Goal: Book appointment/travel/reservation

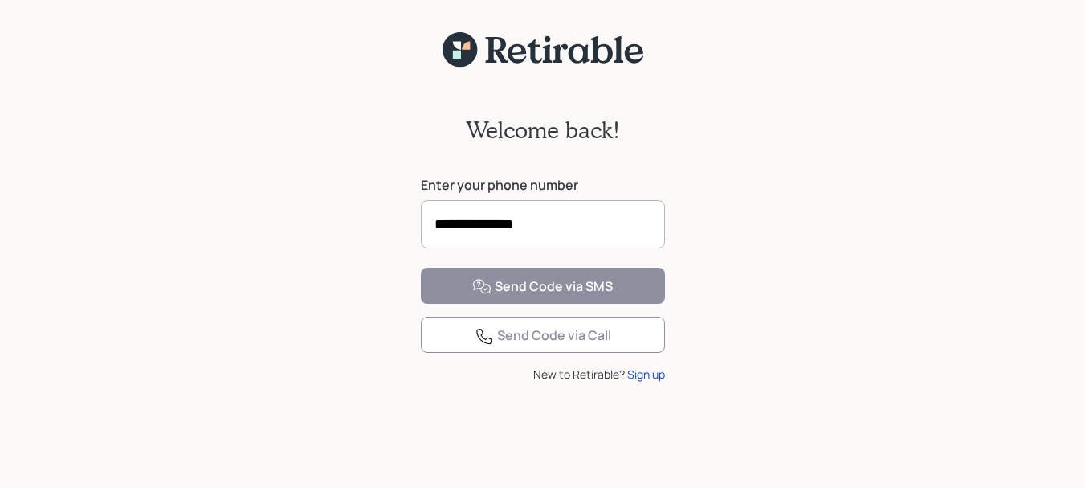
type input "**********"
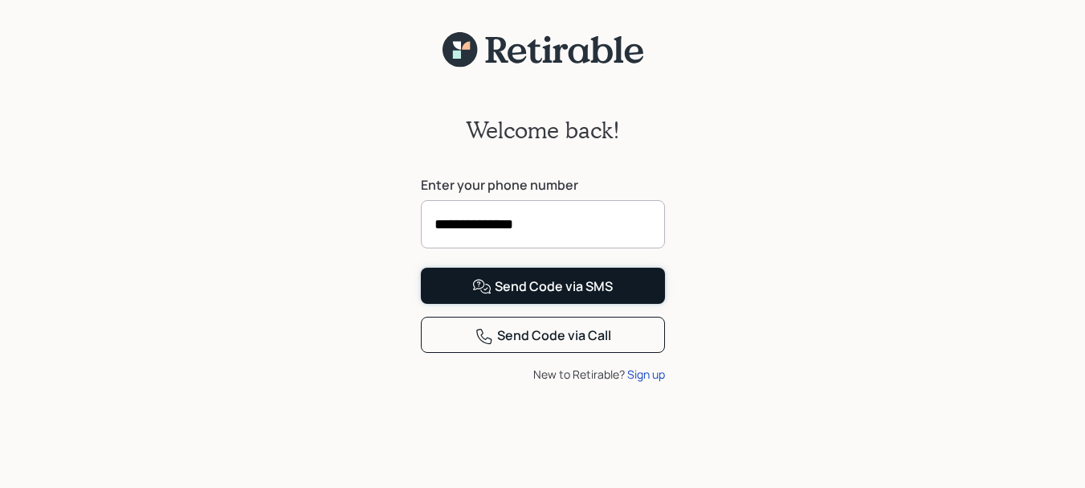
click at [534, 296] on div "Send Code via SMS" at bounding box center [542, 286] width 141 height 19
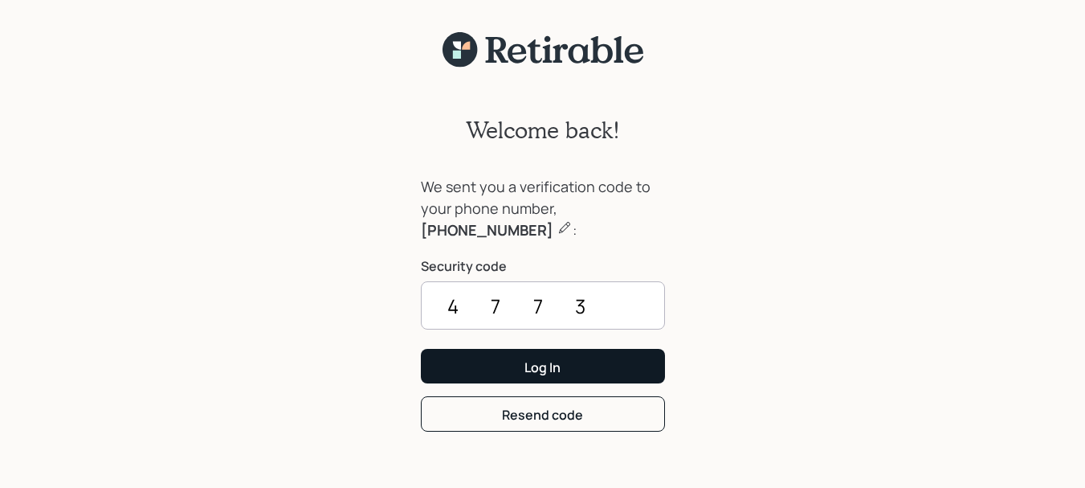
type input "4773"
click at [533, 361] on div "Log In" at bounding box center [542, 367] width 36 height 18
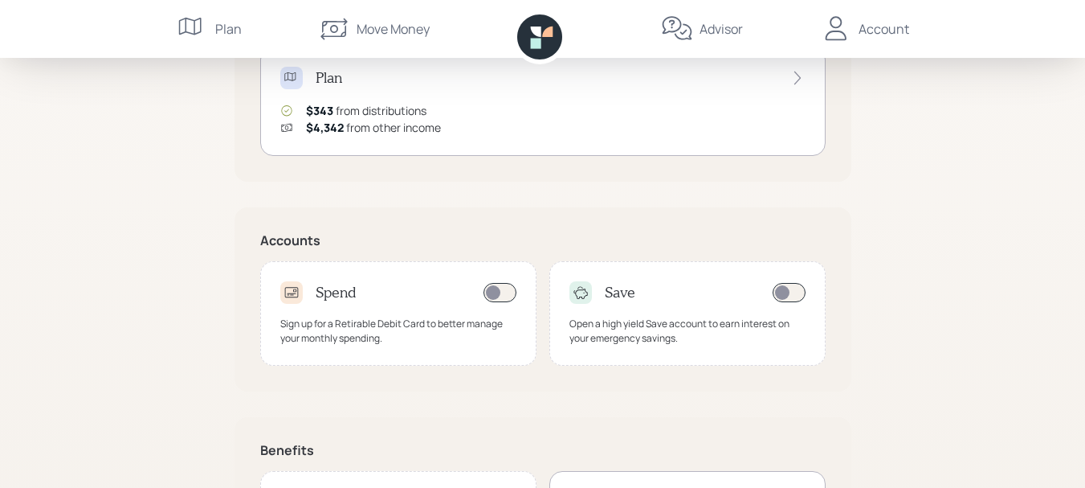
scroll to position [489, 0]
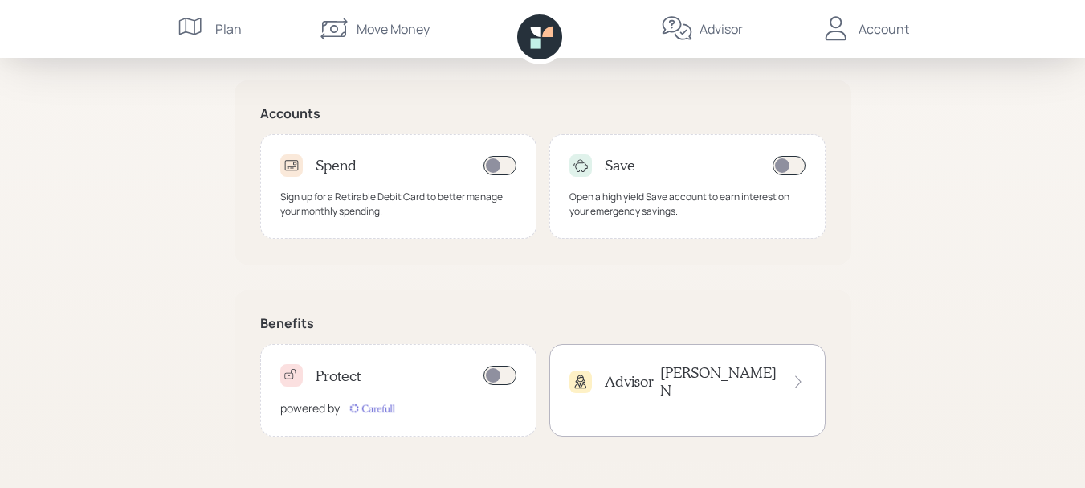
drag, startPoint x: 1069, startPoint y: 363, endPoint x: 1079, endPoint y: 334, distance: 30.5
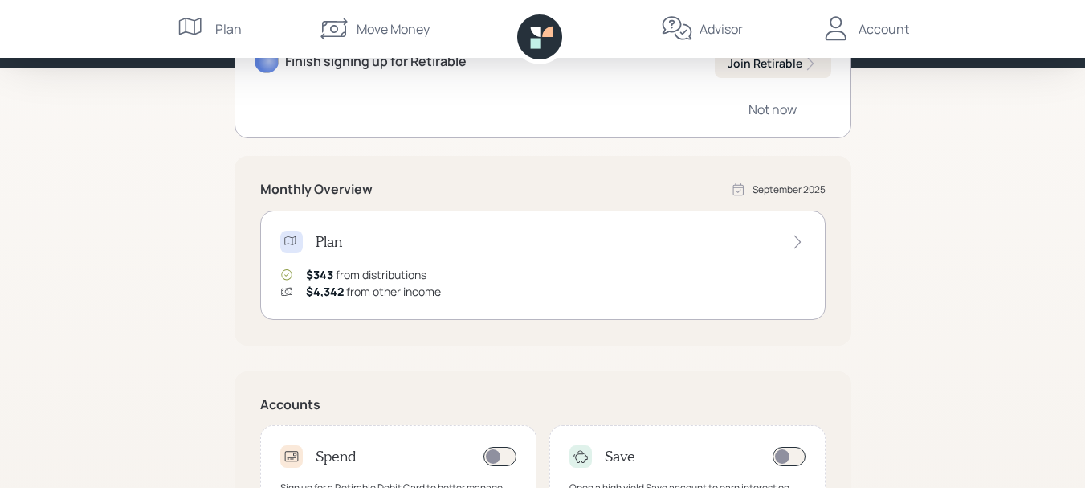
scroll to position [156, 0]
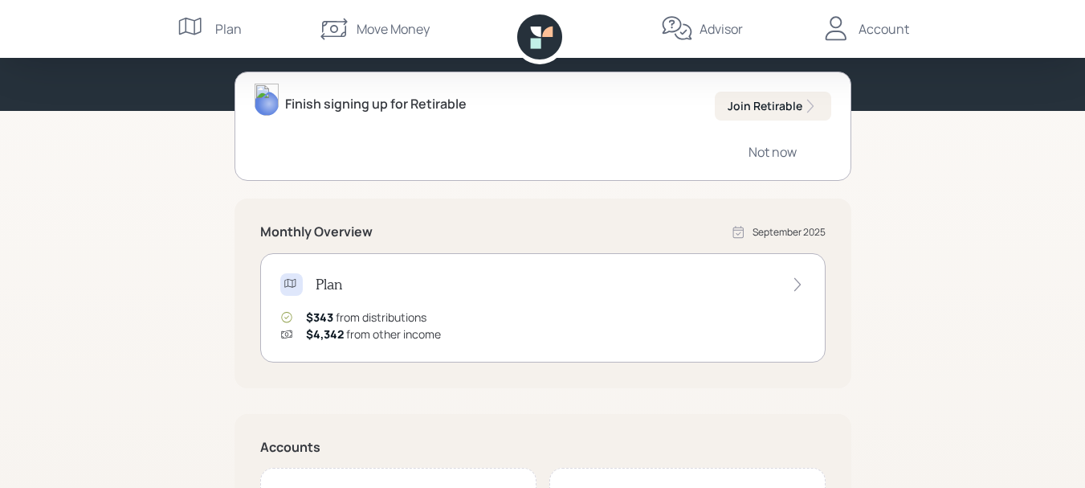
click at [435, 308] on div "Plan $343 from distributions $4,342 from other income" at bounding box center [542, 307] width 565 height 109
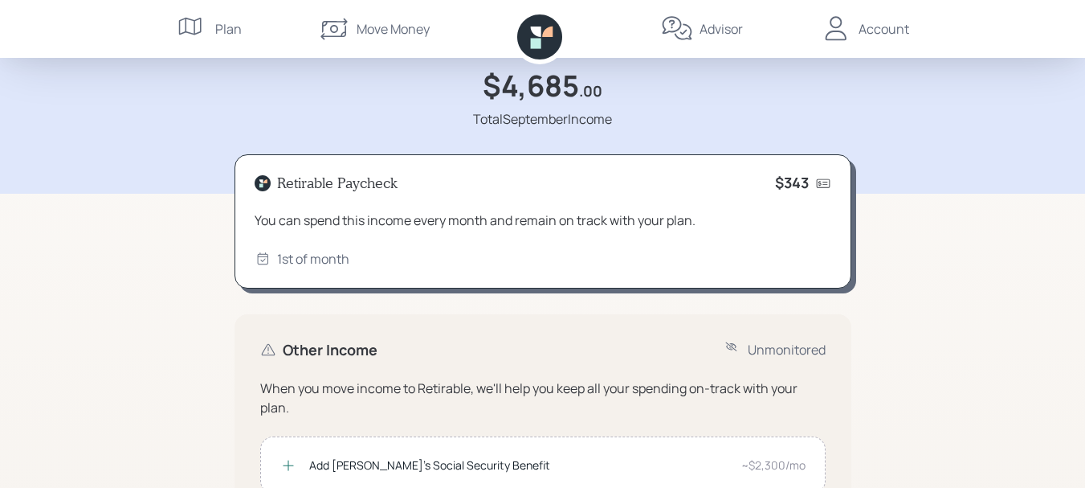
scroll to position [65, 0]
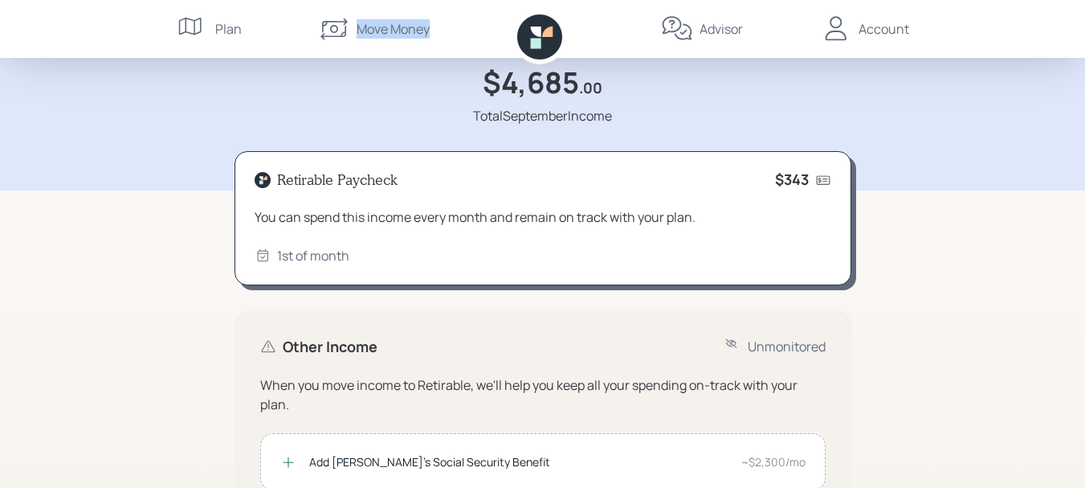
drag, startPoint x: 477, startPoint y: 33, endPoint x: 199, endPoint y: -50, distance: 290.0
click at [199, 0] on html "Plan $4,685 .00 Total September Income Retirable Paycheck $343 You can spend th…" at bounding box center [542, 389] width 1085 height 908
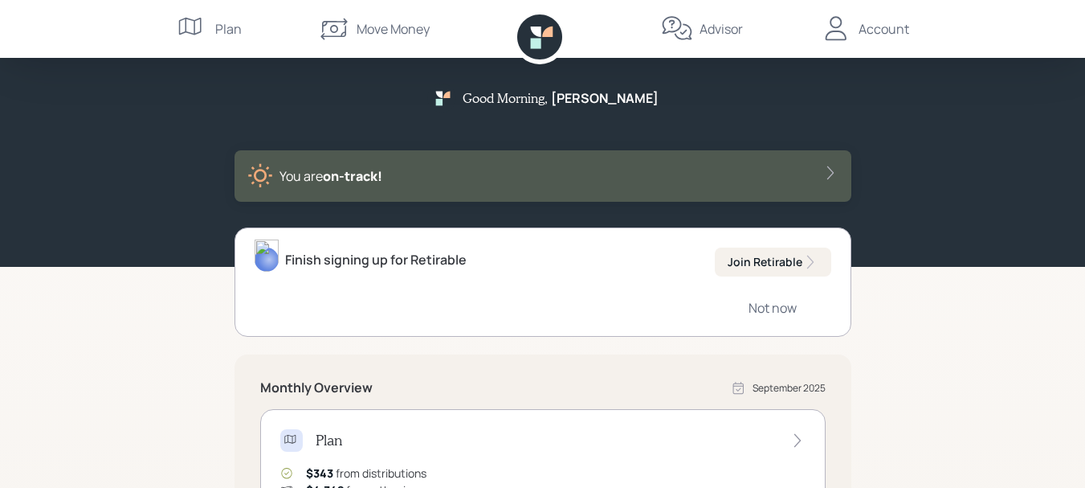
click at [873, 19] on div "Account" at bounding box center [884, 28] width 51 height 19
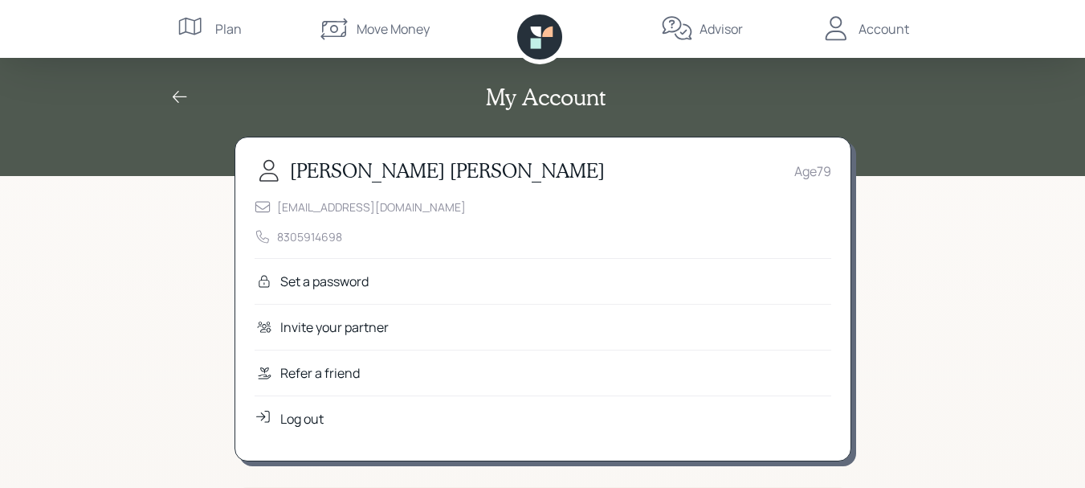
click at [321, 279] on div "Set a password" at bounding box center [324, 280] width 88 height 19
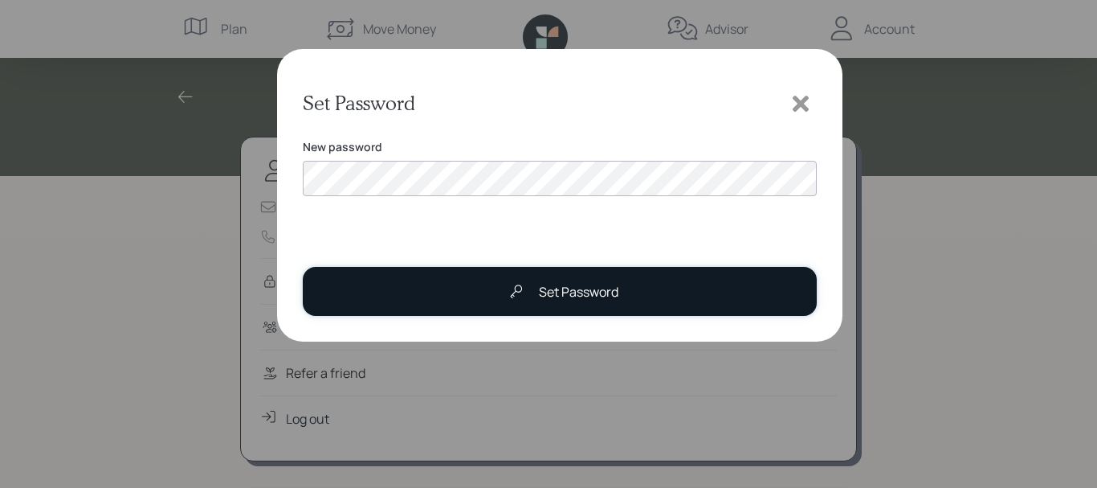
click at [571, 296] on div "Set Password" at bounding box center [579, 291] width 80 height 19
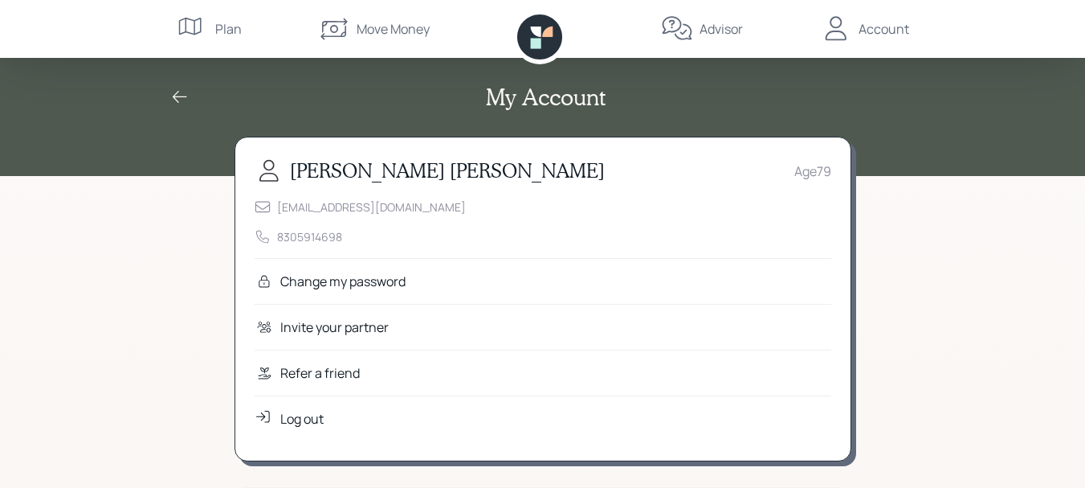
click at [908, 159] on div "My Account" at bounding box center [542, 88] width 1085 height 176
click at [668, 87] on div "My Account" at bounding box center [542, 97] width 771 height 27
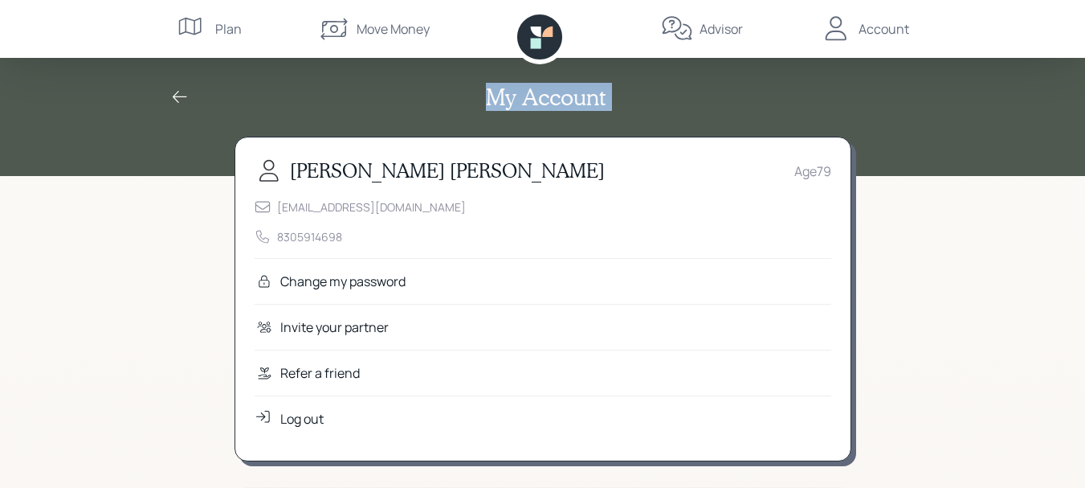
click at [751, 59] on div "My Account" at bounding box center [542, 88] width 771 height 124
click at [875, 31] on div "Account" at bounding box center [884, 28] width 51 height 19
click at [873, 27] on div "Account" at bounding box center [884, 28] width 51 height 19
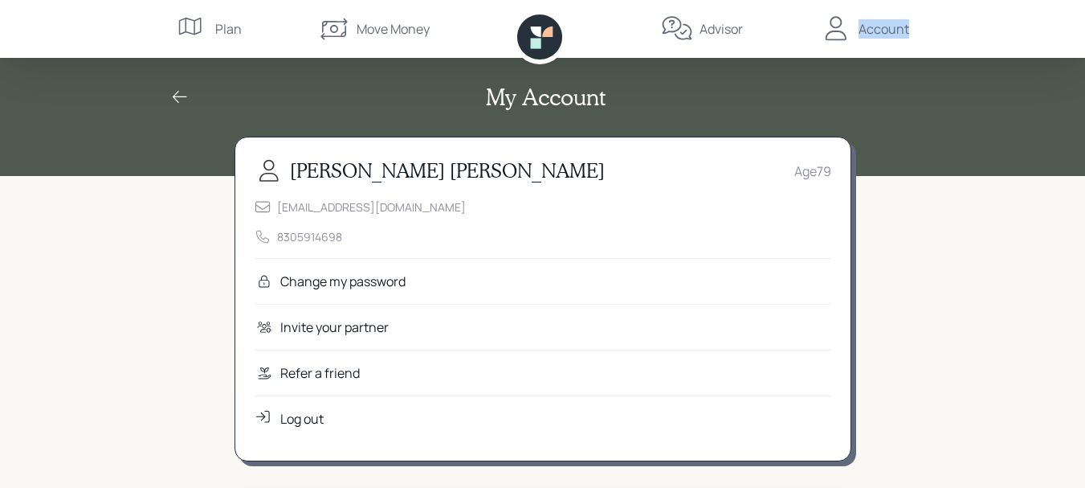
click at [871, 27] on div "Account" at bounding box center [884, 28] width 51 height 19
click at [179, 93] on icon at bounding box center [179, 97] width 19 height 19
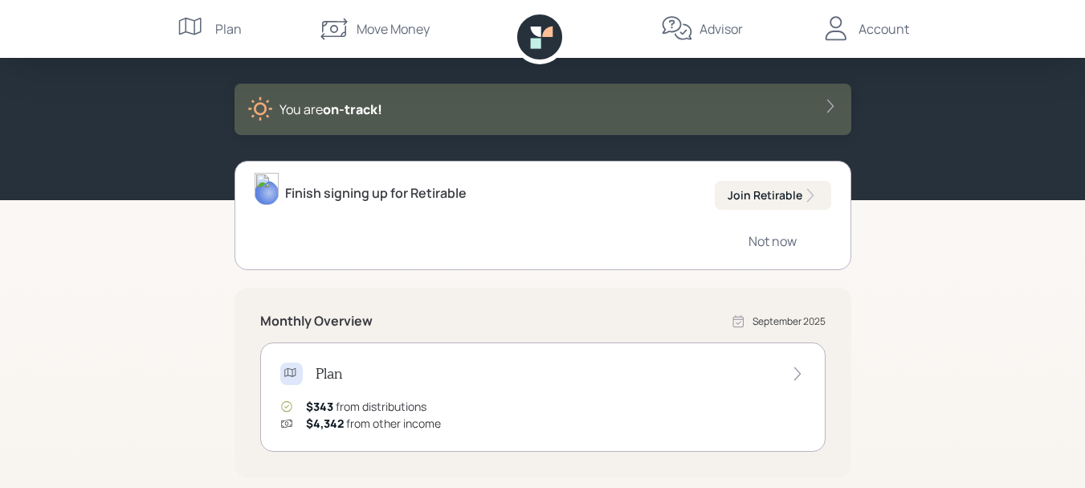
scroll to position [174, 0]
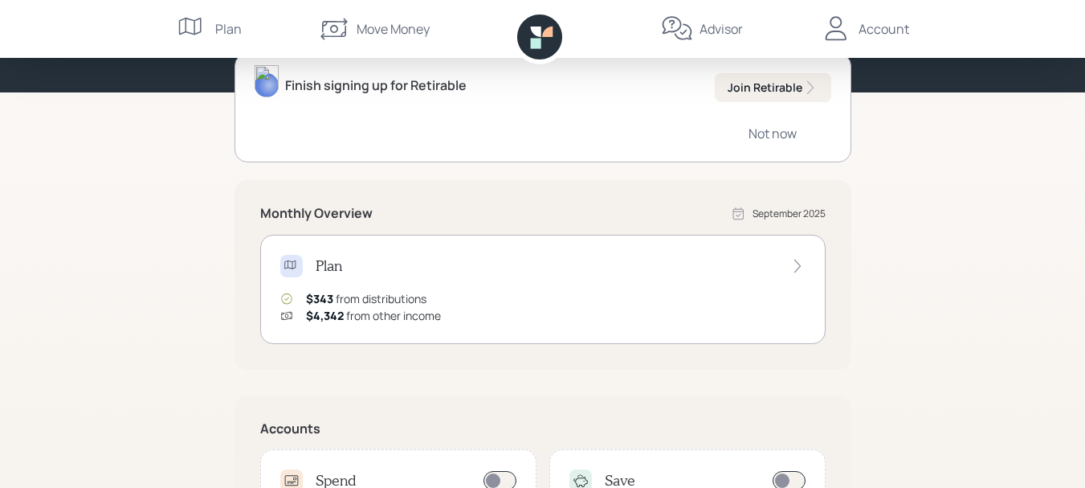
click at [287, 262] on icon at bounding box center [292, 266] width 16 height 16
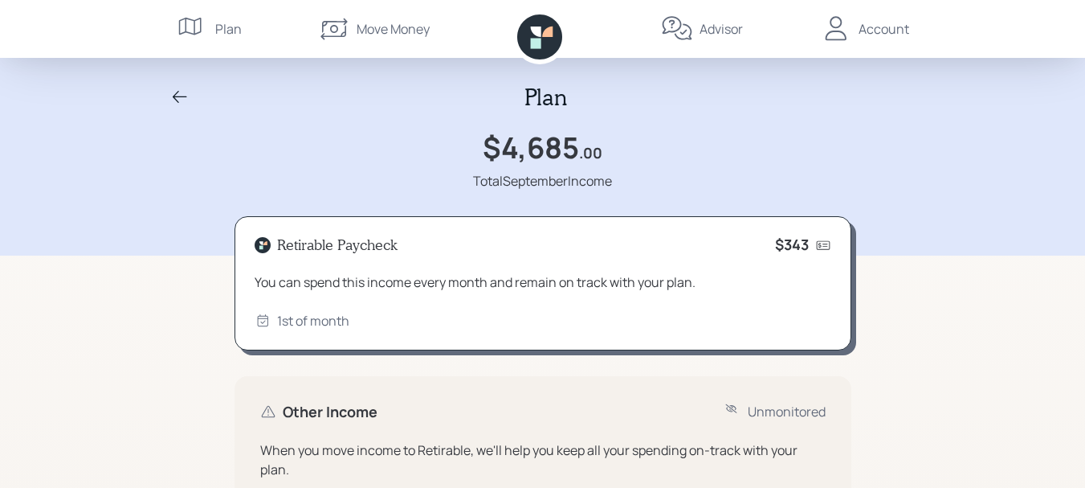
click at [360, 23] on div "Move Money" at bounding box center [393, 28] width 73 height 19
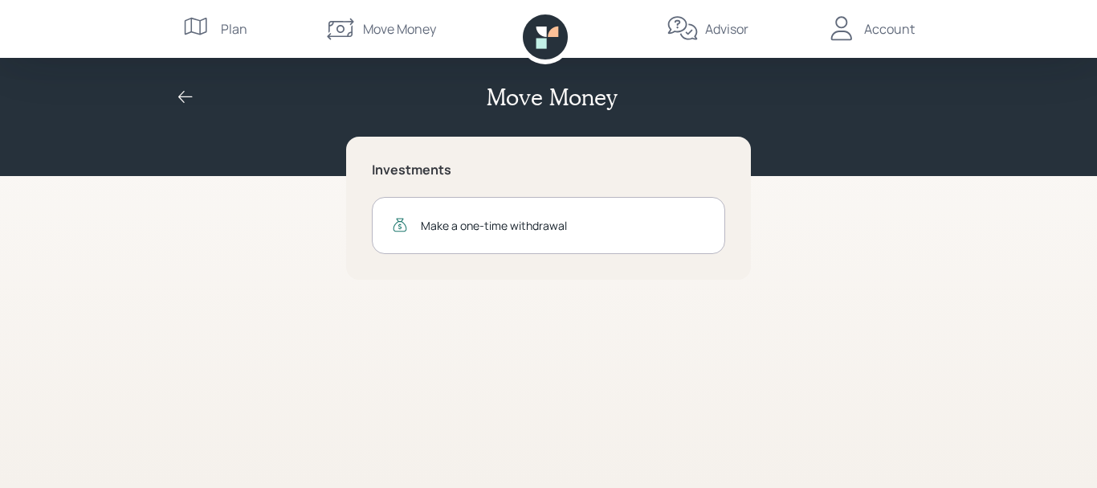
click at [233, 21] on div "Plan" at bounding box center [234, 28] width 27 height 19
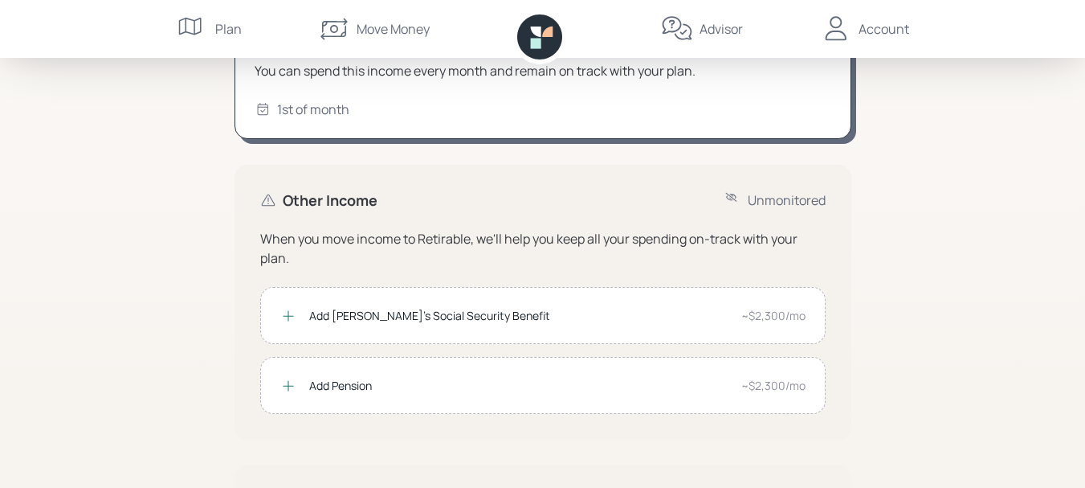
scroll to position [213, 0]
click at [491, 312] on div "Add Mary's Social Security Benefit" at bounding box center [518, 313] width 419 height 17
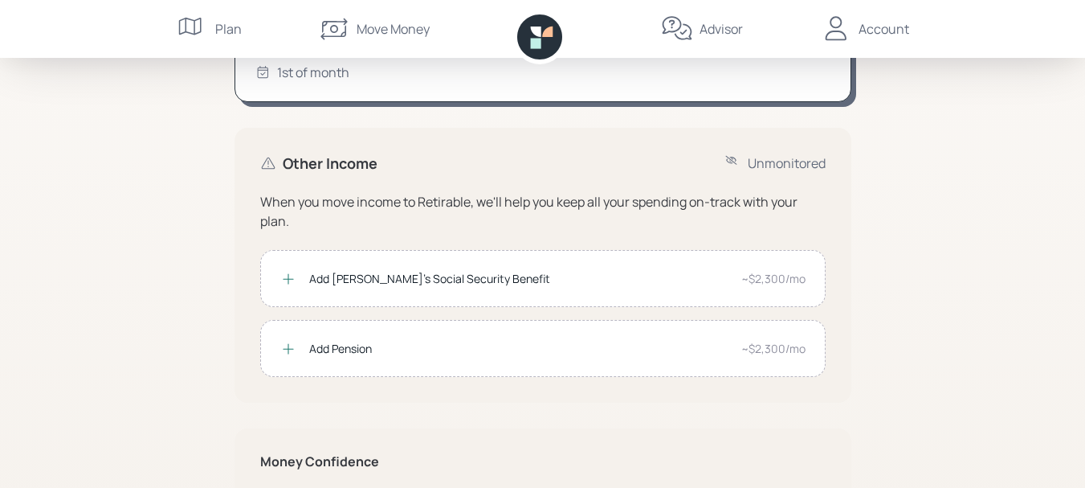
scroll to position [264, 0]
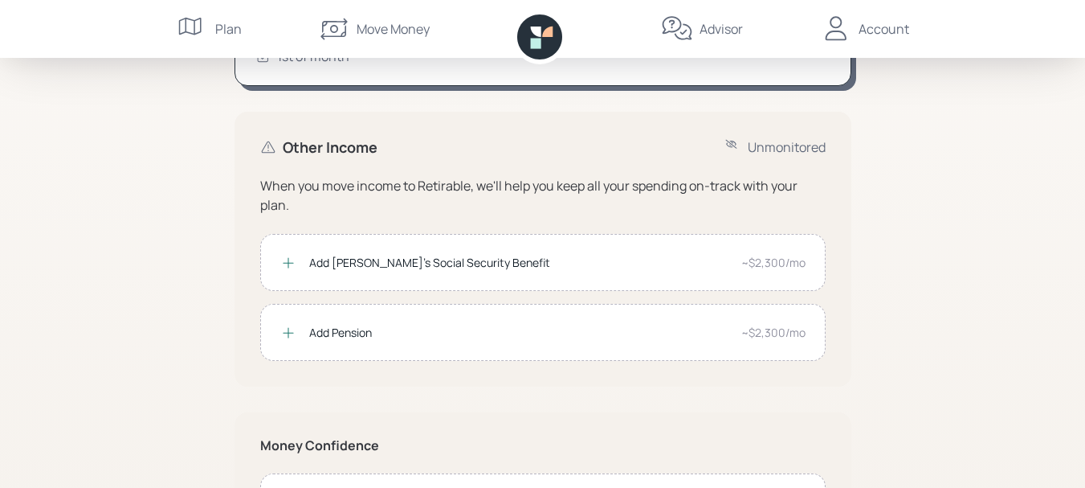
click at [776, 326] on div "~$2,300/mo" at bounding box center [773, 332] width 64 height 17
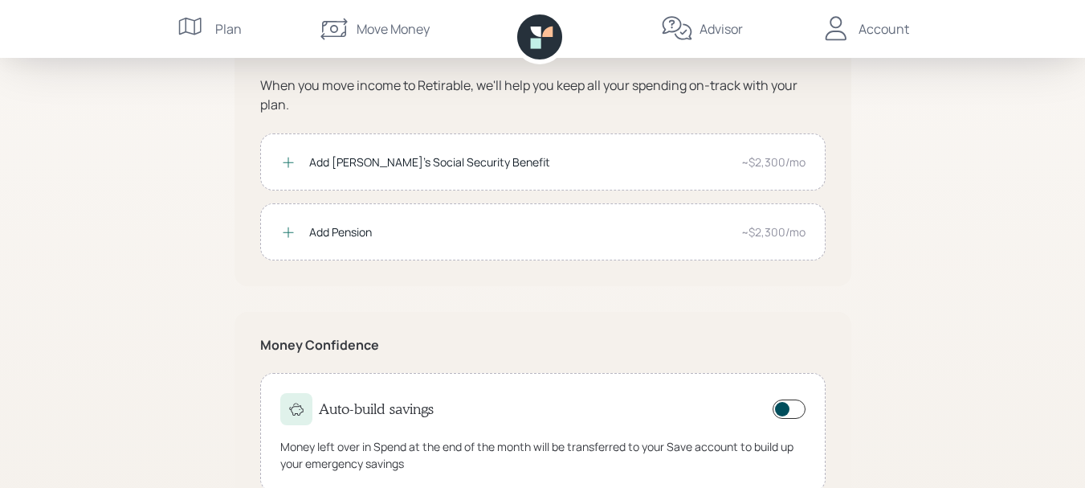
scroll to position [350, 0]
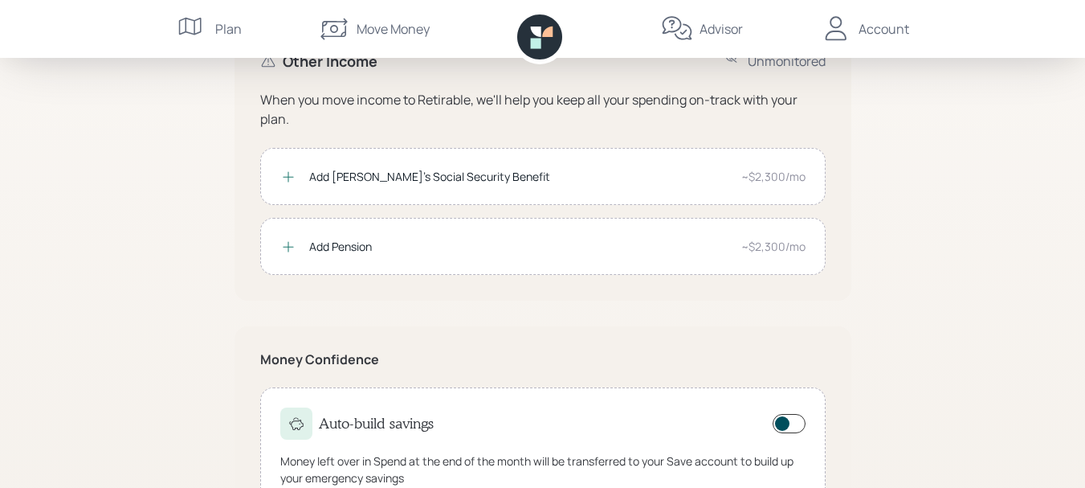
click at [766, 112] on div "When you move income to Retirable, we'll help you keep all your spending on-tra…" at bounding box center [542, 109] width 565 height 39
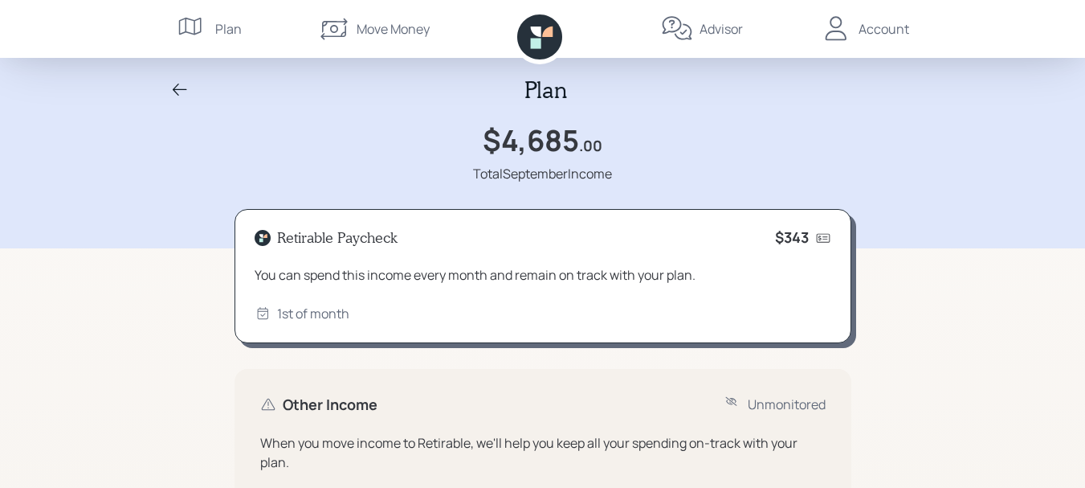
scroll to position [0, 0]
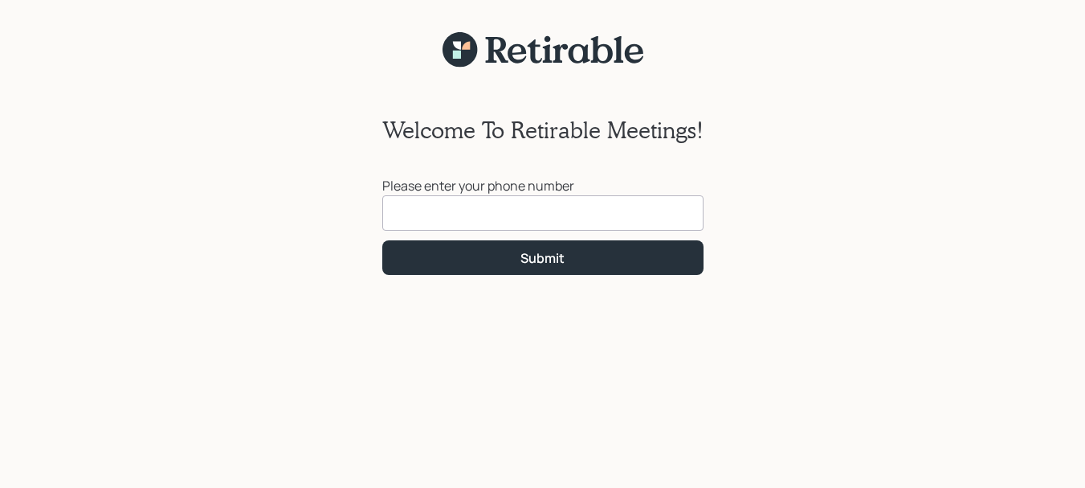
click at [512, 215] on input at bounding box center [542, 212] width 321 height 35
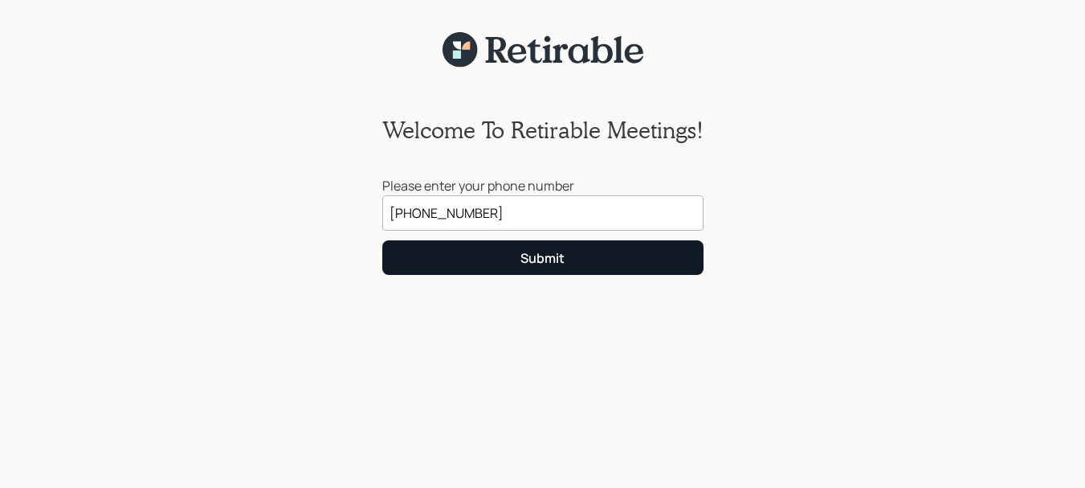
type input "(830) 591-4698"
click at [546, 251] on div "Submit" at bounding box center [542, 258] width 44 height 18
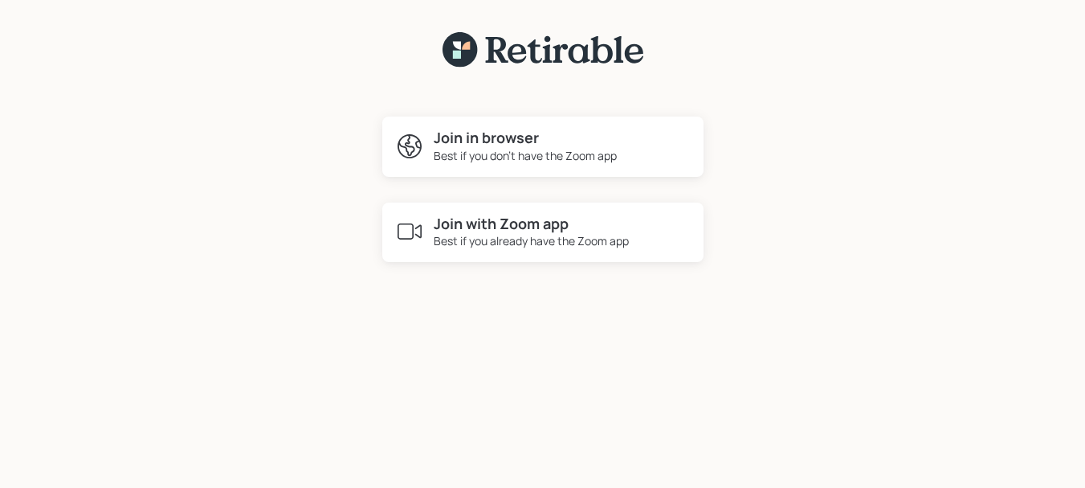
click at [535, 230] on h4 "Join with Zoom app" at bounding box center [531, 224] width 195 height 18
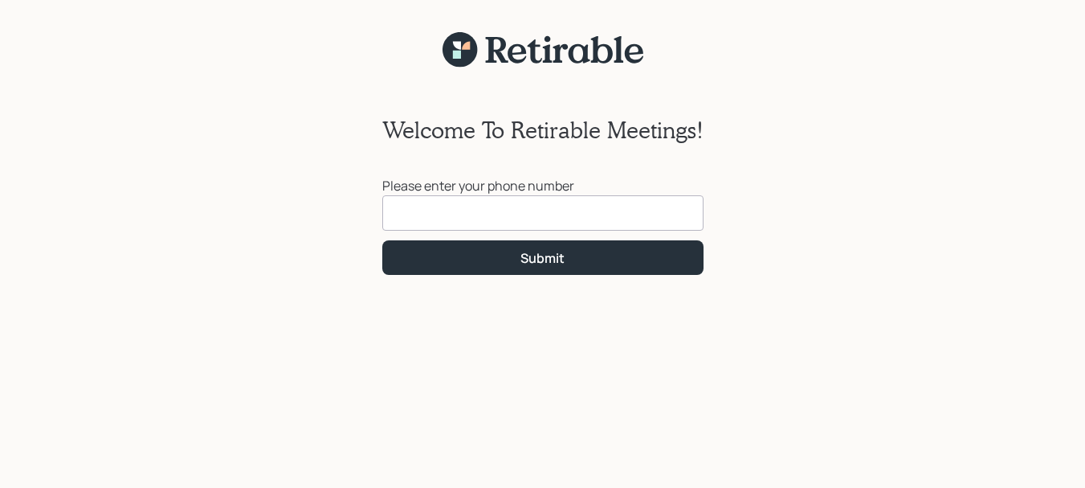
click at [422, 218] on input at bounding box center [542, 212] width 321 height 35
drag, startPoint x: 422, startPoint y: 218, endPoint x: 751, endPoint y: 171, distance: 331.9
click at [751, 171] on div "Welcome To Retirable Meetings! Please enter your phone number Submit" at bounding box center [542, 287] width 1085 height 439
click at [414, 208] on input at bounding box center [542, 212] width 321 height 35
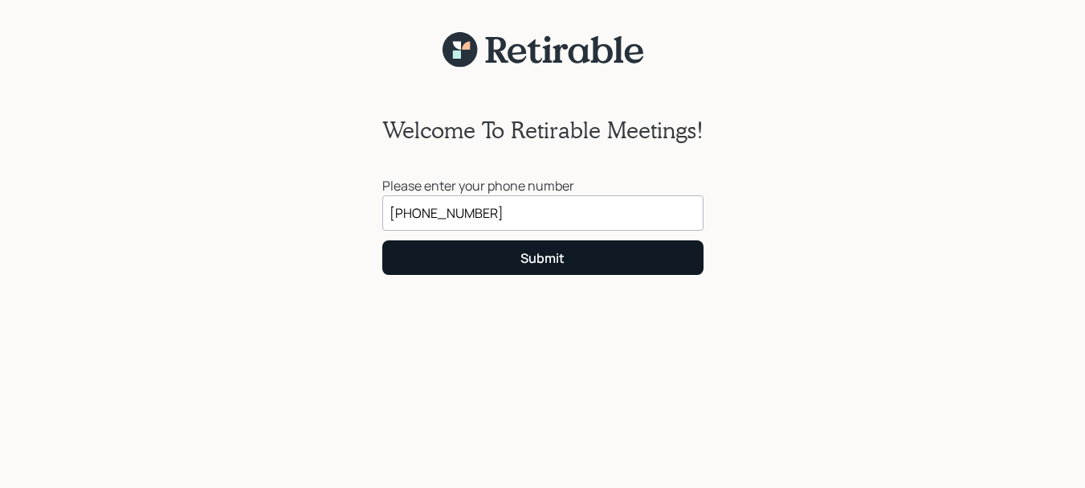
type input "[PHONE_NUMBER]"
click at [541, 254] on div "Submit" at bounding box center [542, 258] width 44 height 18
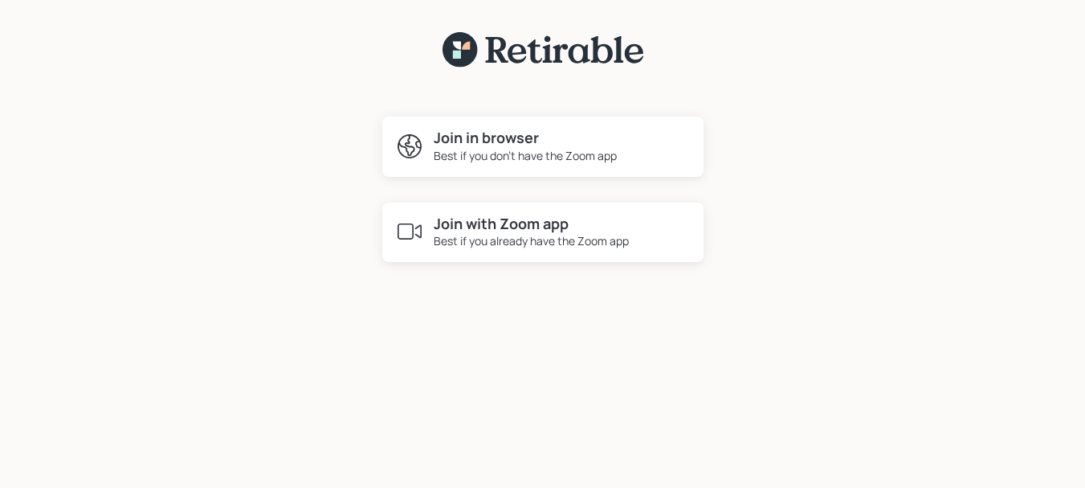
click at [510, 141] on h4 "Join in browser" at bounding box center [525, 138] width 183 height 18
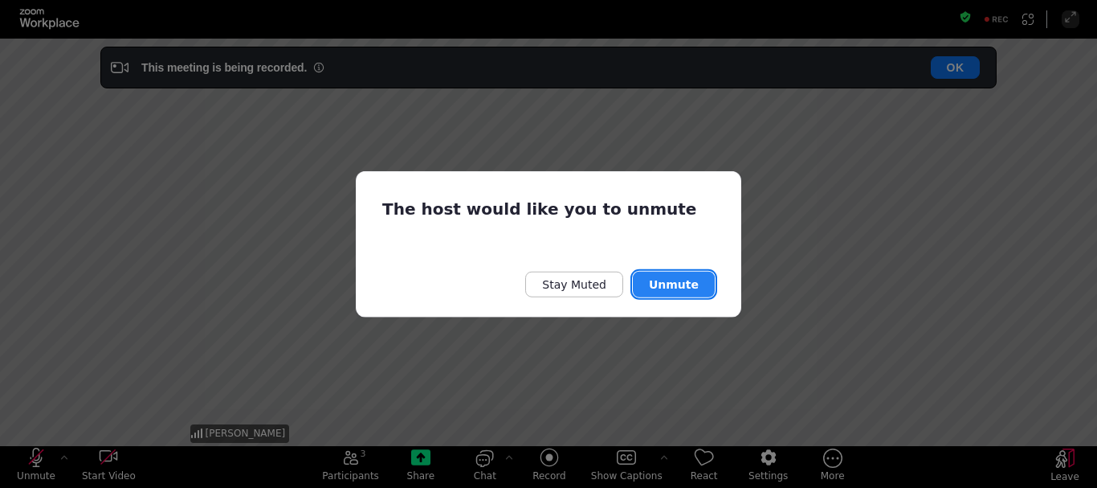
click at [692, 281] on button "Unmute" at bounding box center [674, 284] width 82 height 26
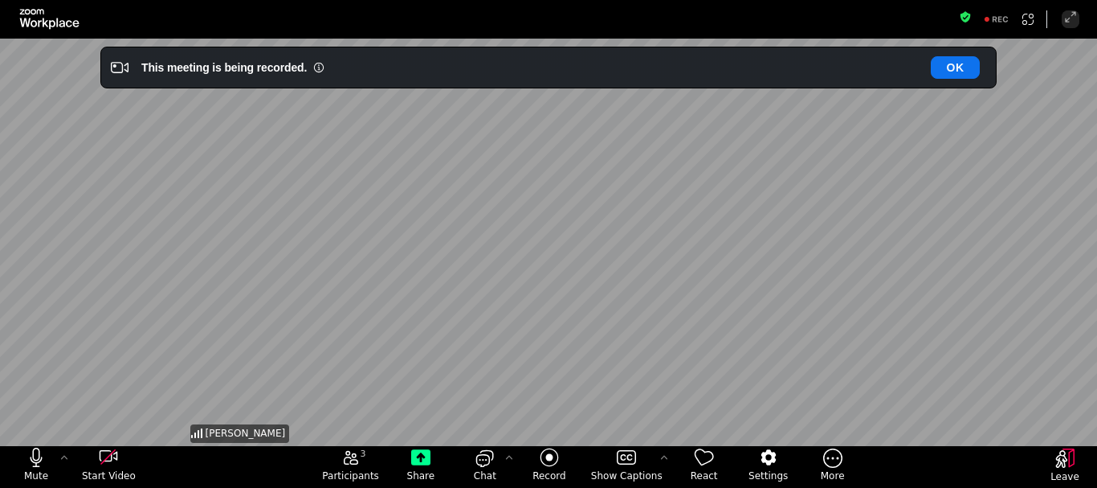
click at [491, 286] on div "[PERSON_NAME]" at bounding box center [549, 242] width 724 height 407
click at [709, 202] on div "[PERSON_NAME]" at bounding box center [549, 242] width 724 height 407
click at [953, 66] on button "OK" at bounding box center [955, 67] width 49 height 22
